Goal: Find specific page/section: Find specific page/section

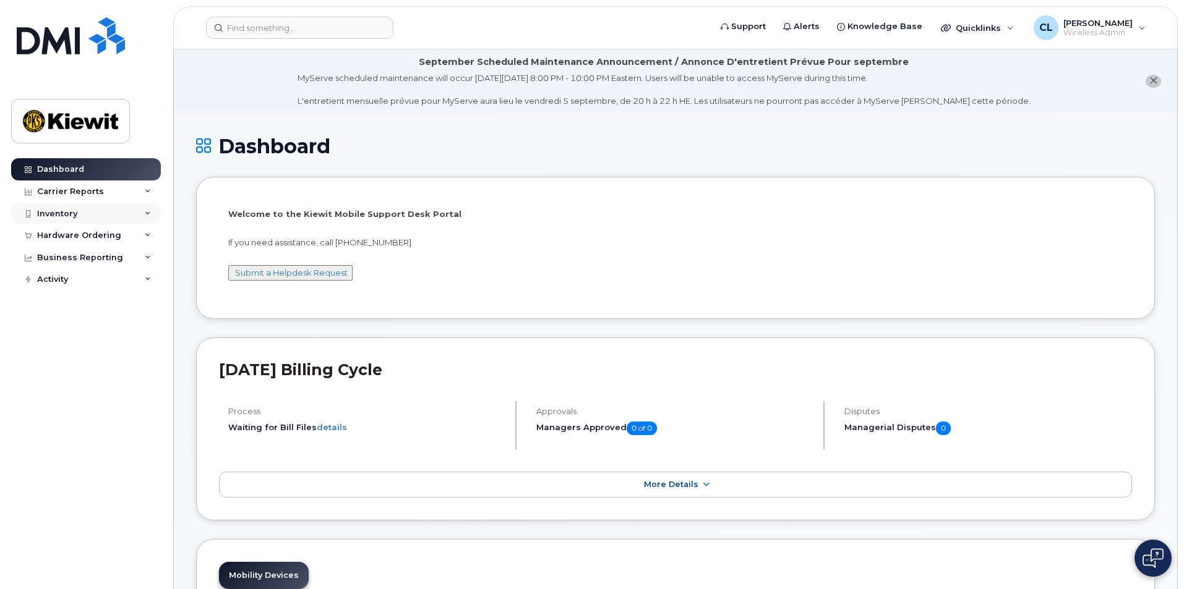
click at [106, 212] on div "Inventory" at bounding box center [86, 214] width 150 height 22
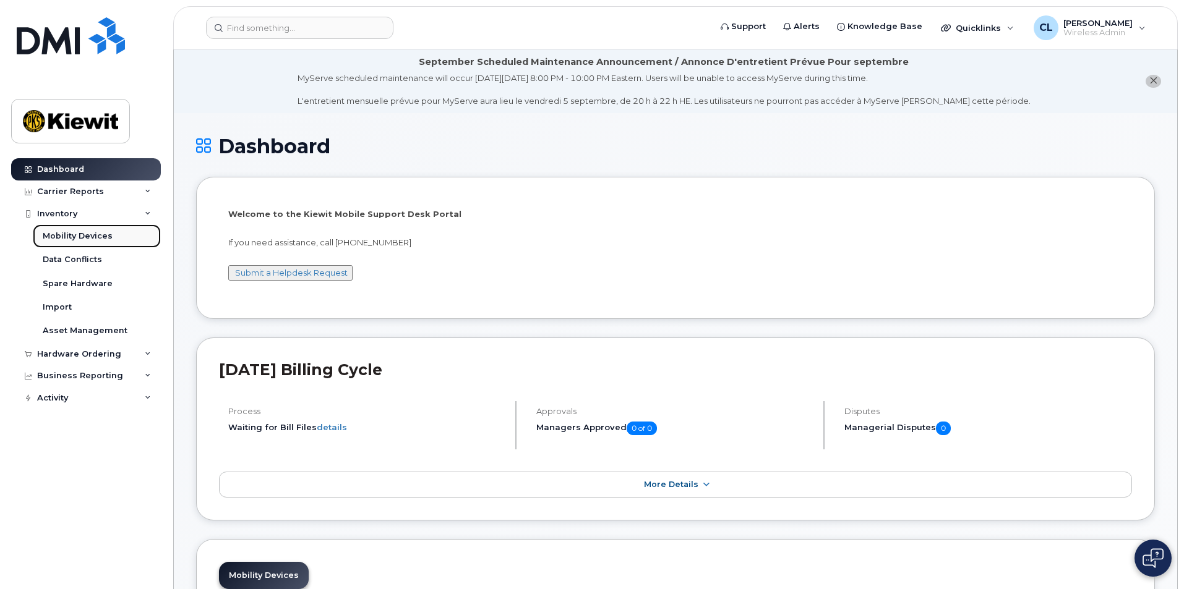
click at [93, 238] on div "Mobility Devices" at bounding box center [78, 236] width 70 height 11
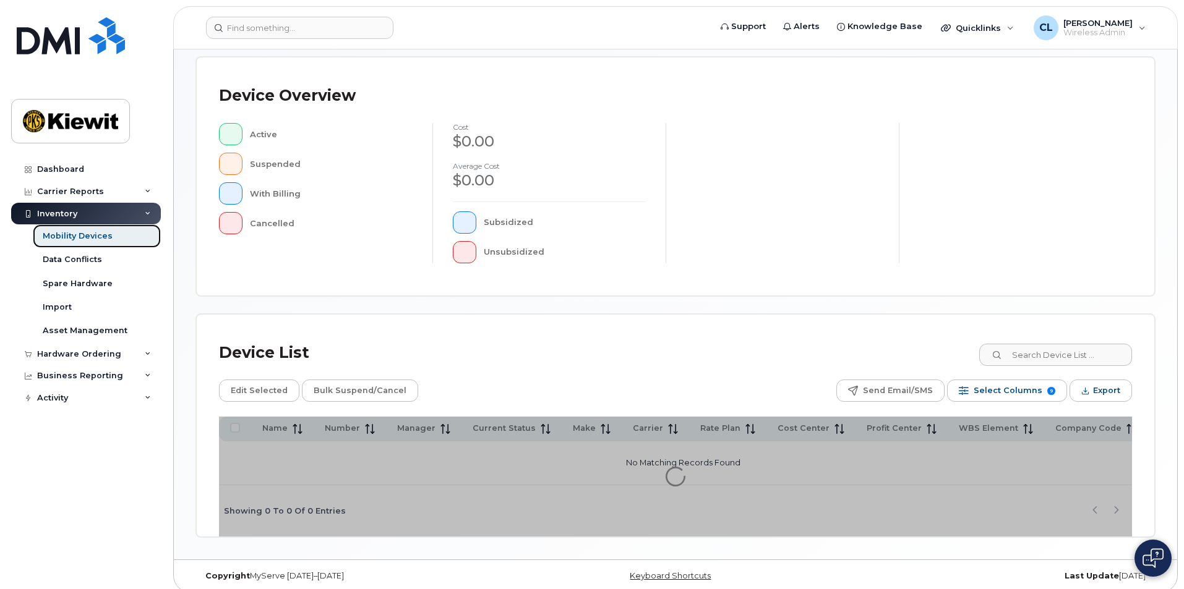
scroll to position [261, 0]
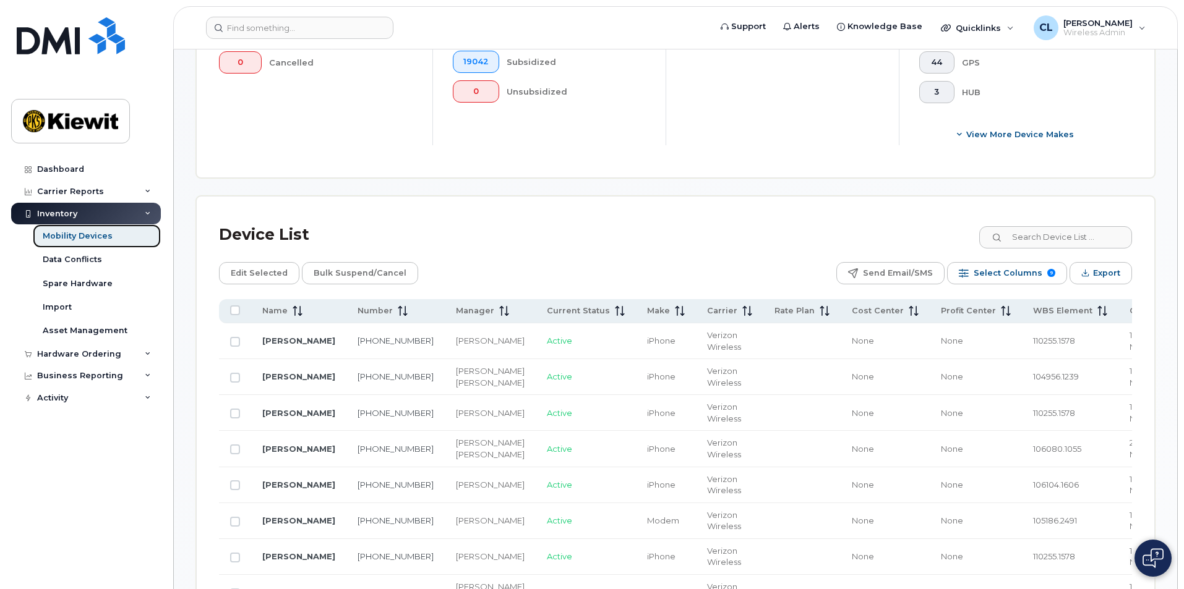
scroll to position [447, 0]
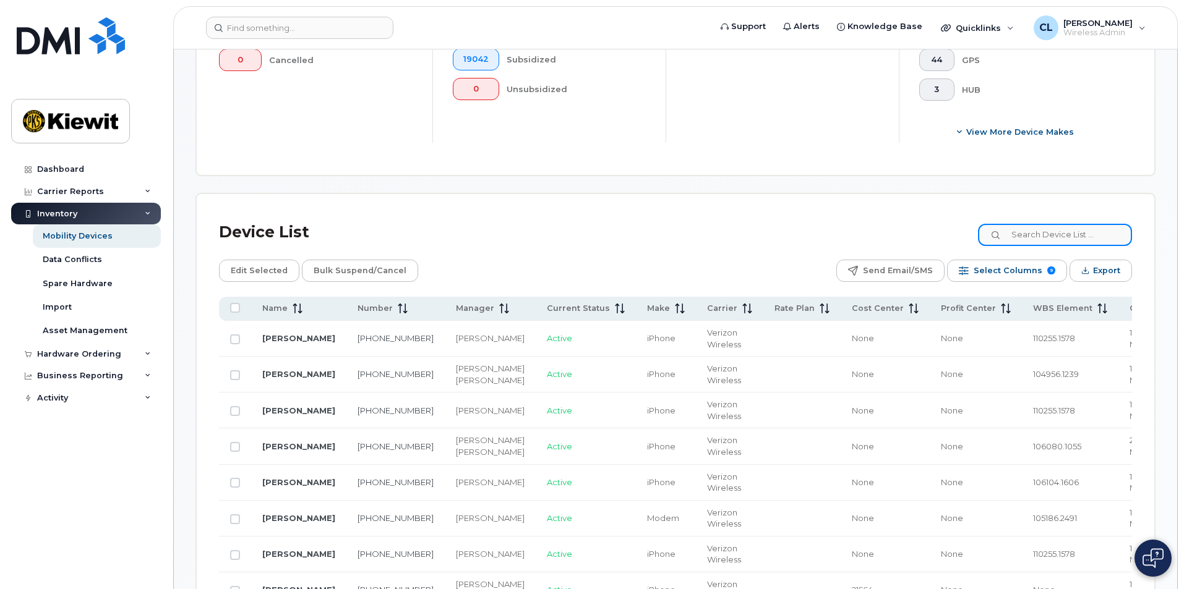
click at [1070, 224] on input at bounding box center [1055, 235] width 154 height 22
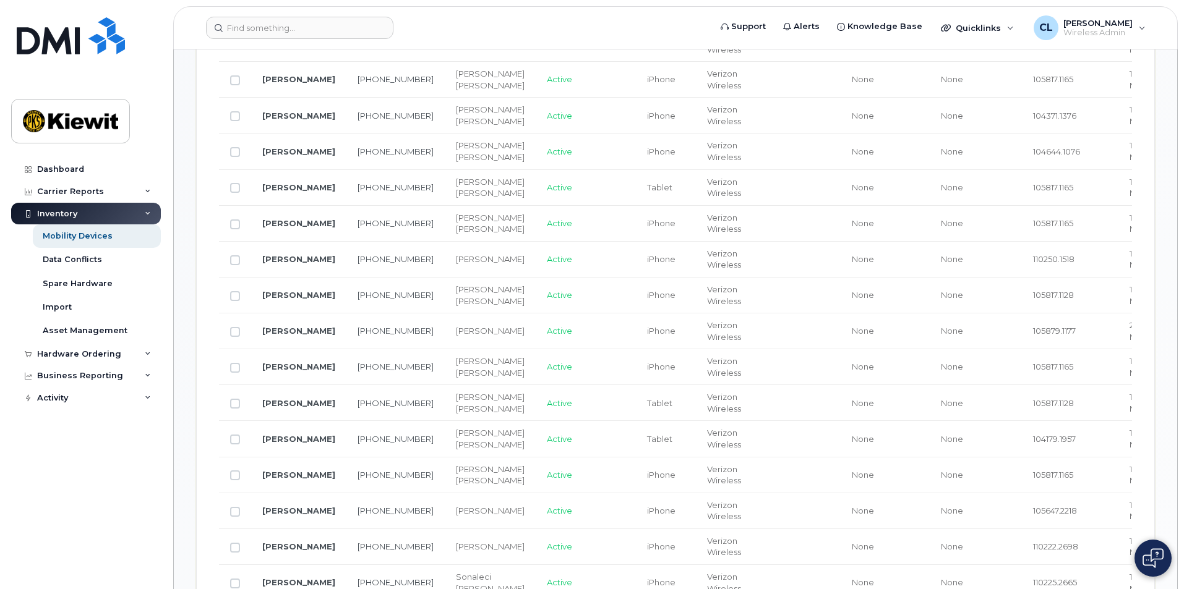
scroll to position [489, 0]
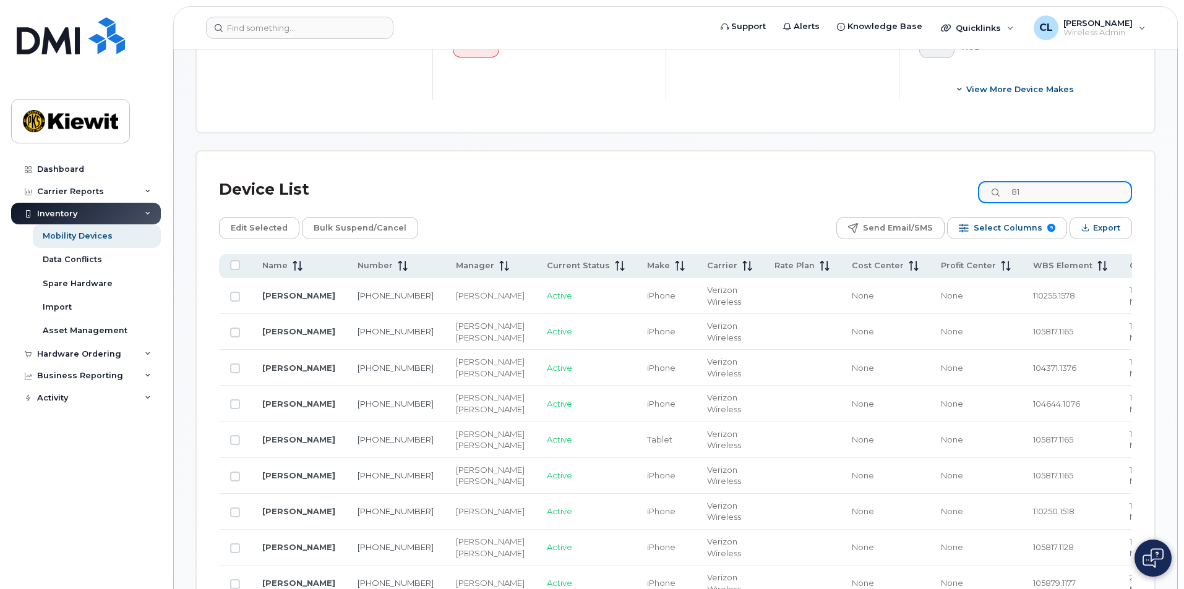
type input "8"
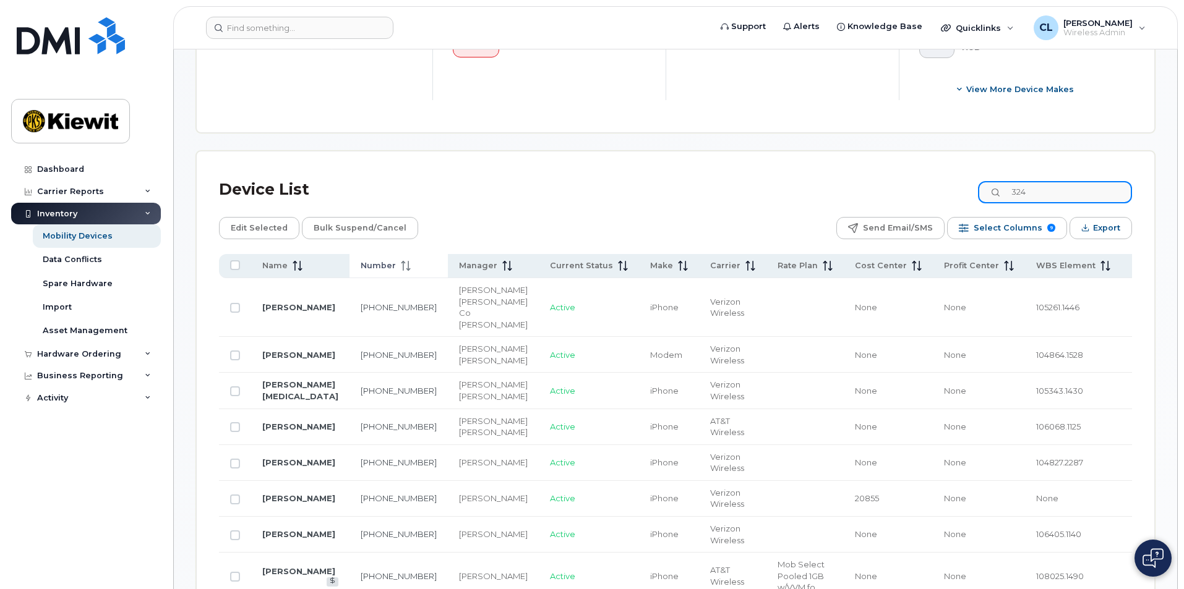
type input "324"
drag, startPoint x: 378, startPoint y: 252, endPoint x: 361, endPoint y: 268, distance: 23.6
click at [361, 260] on span "Number" at bounding box center [378, 265] width 35 height 11
click at [1027, 219] on span "Select Columns" at bounding box center [1008, 228] width 69 height 19
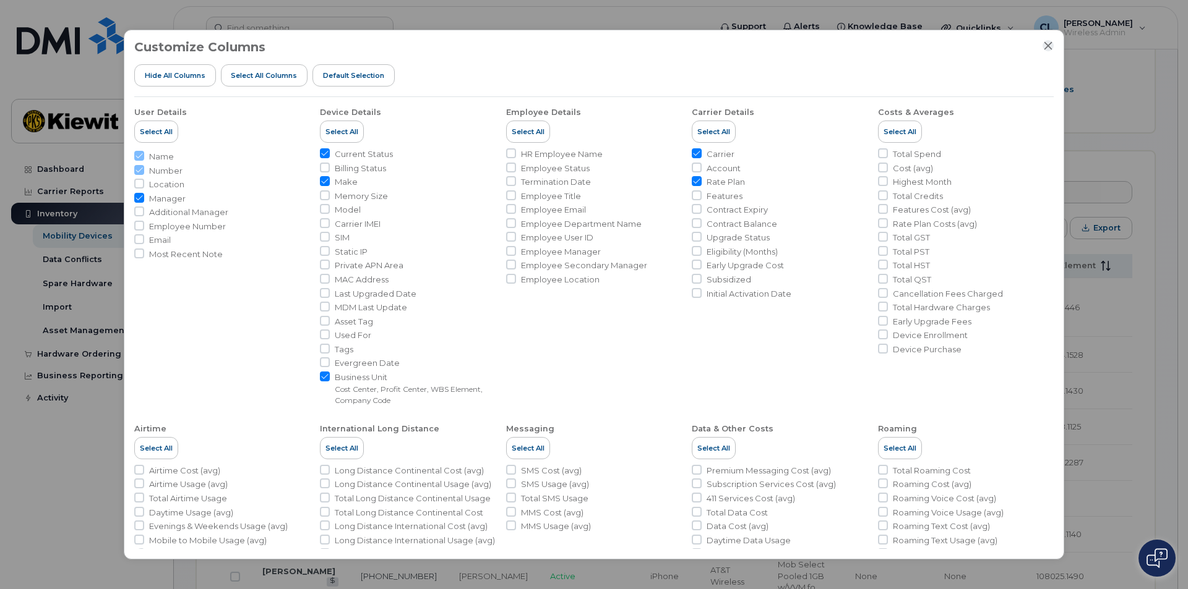
click at [1045, 49] on icon "Close" at bounding box center [1048, 46] width 10 height 10
